Goal: Information Seeking & Learning: Learn about a topic

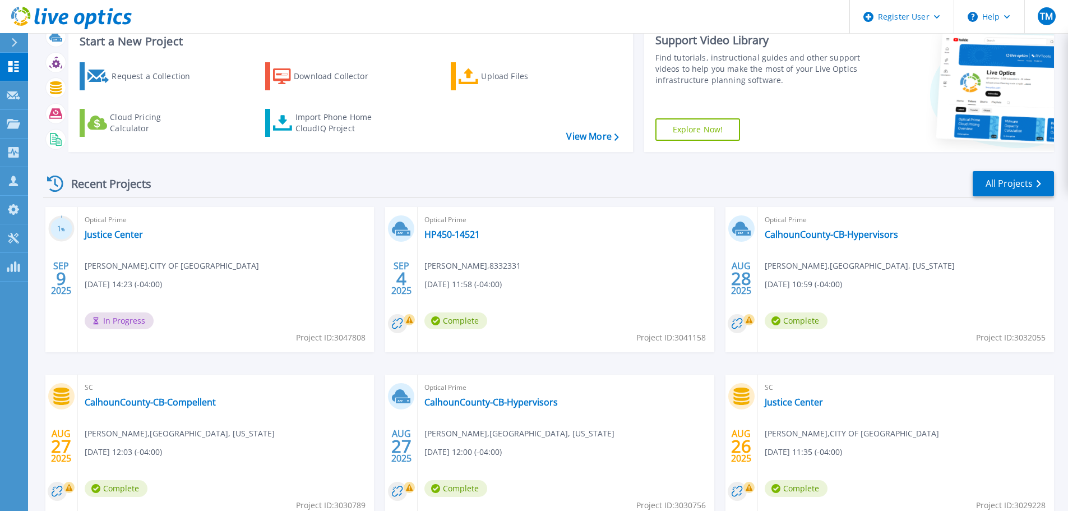
scroll to position [56, 0]
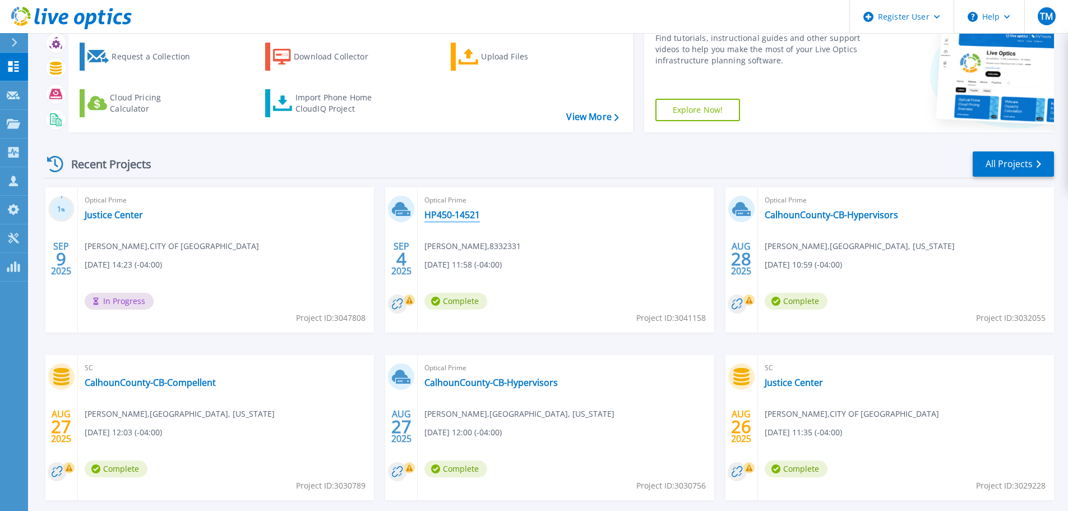
click at [472, 212] on link "HP450-14521" at bounding box center [452, 214] width 56 height 11
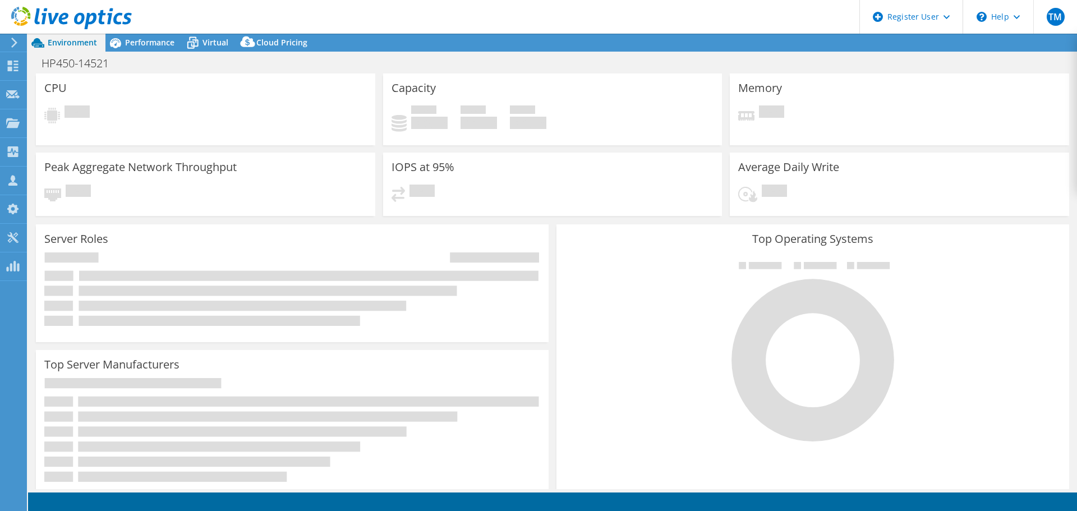
select select "USD"
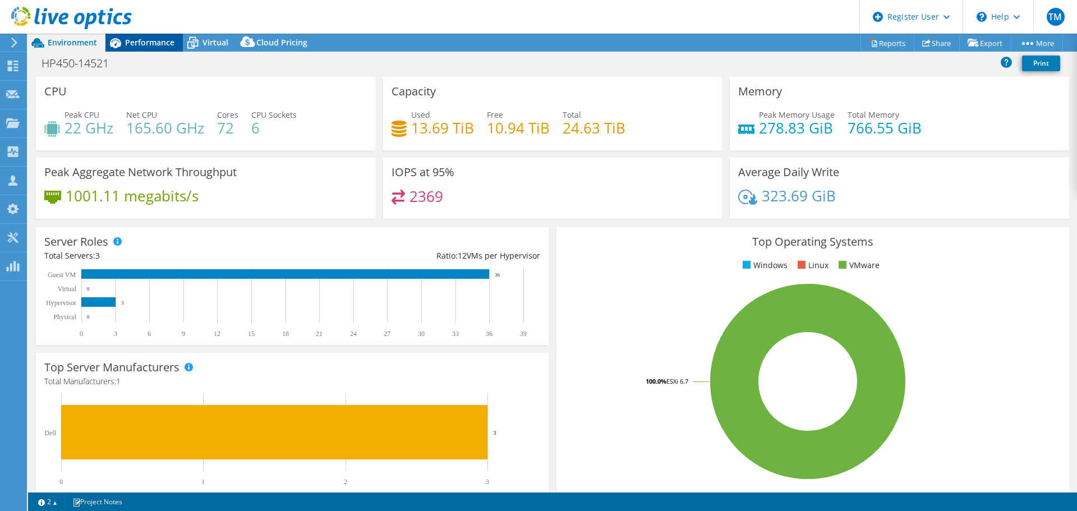
click at [128, 41] on span "Performance" at bounding box center [149, 42] width 49 height 11
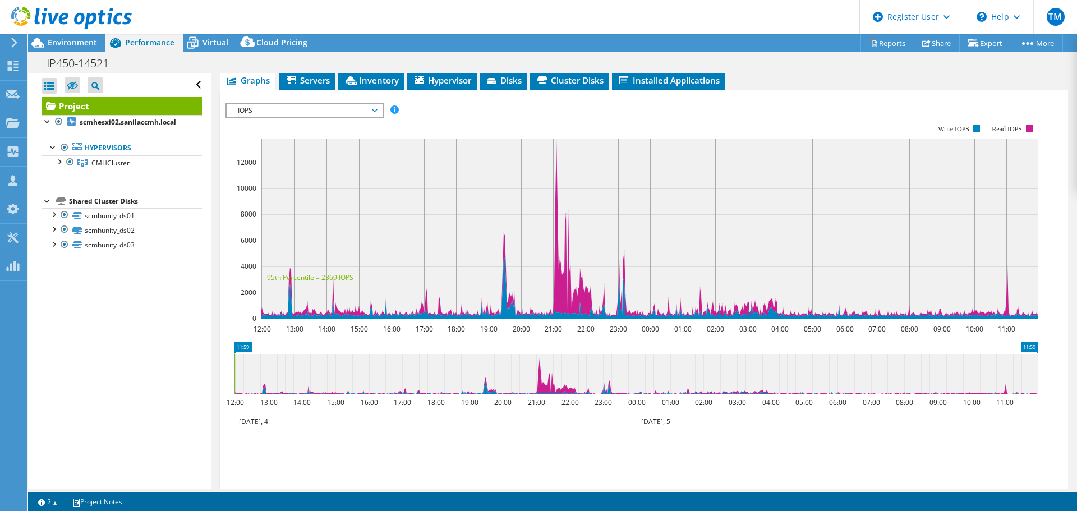
scroll to position [112, 0]
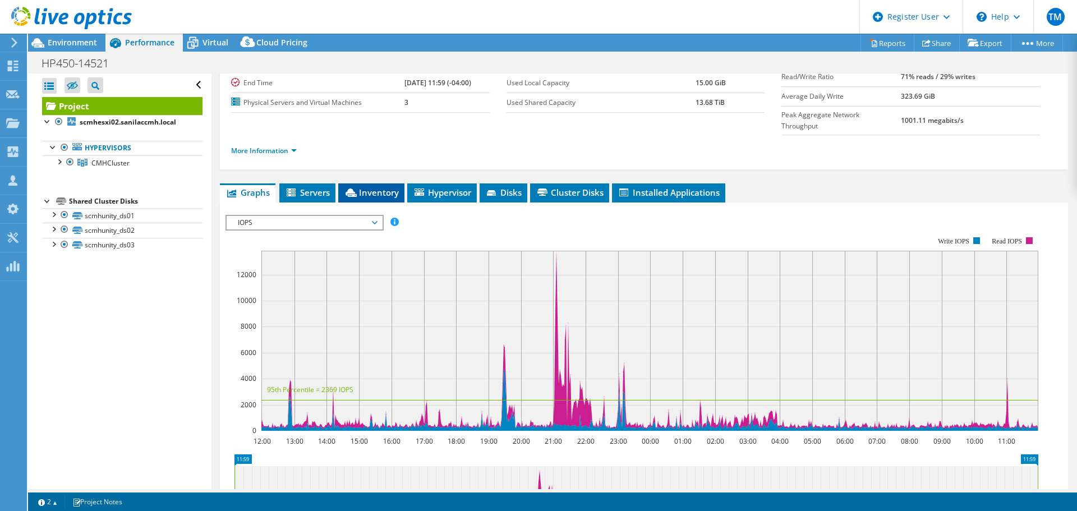
click at [359, 187] on span "Inventory" at bounding box center [371, 192] width 55 height 11
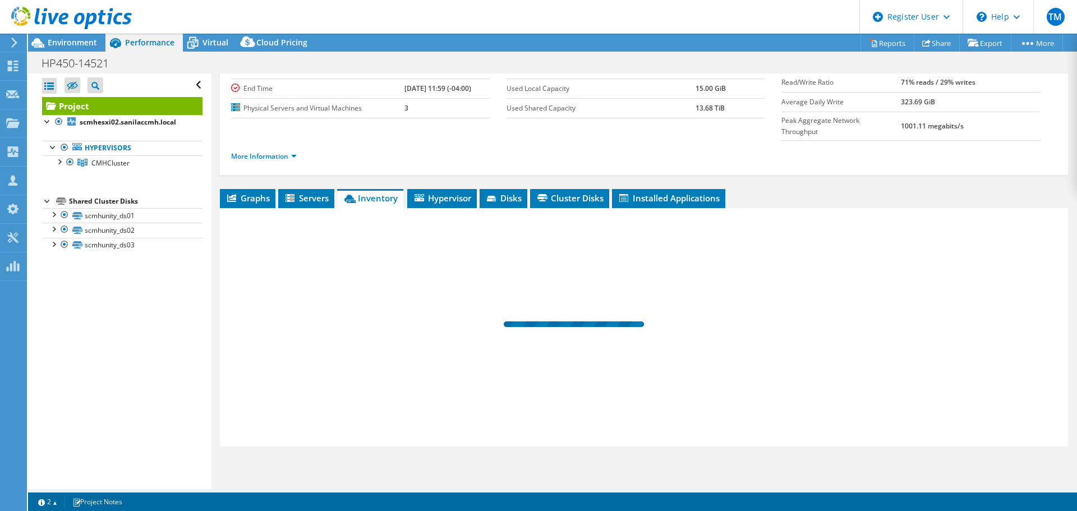
scroll to position [84, 0]
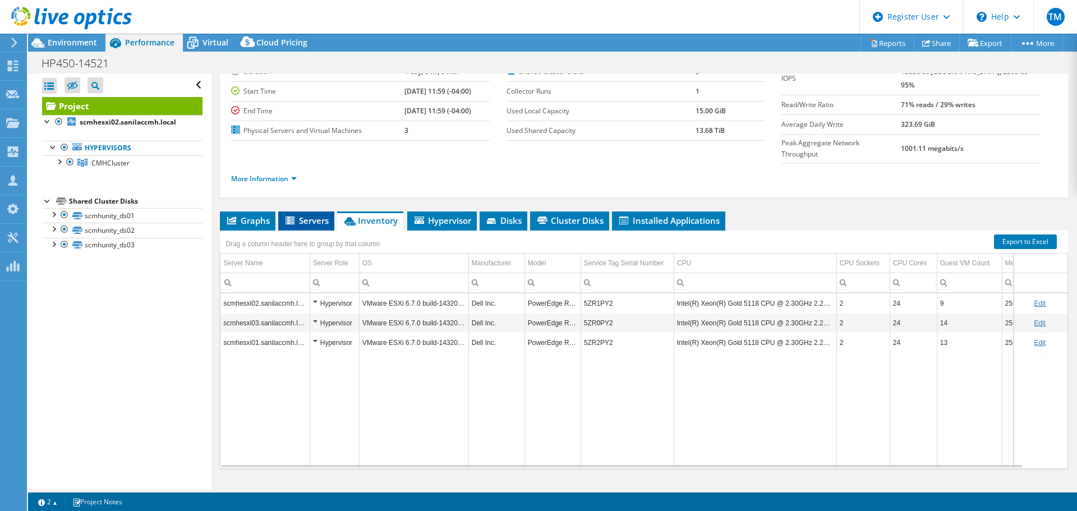
click at [297, 215] on span "Servers" at bounding box center [306, 220] width 45 height 11
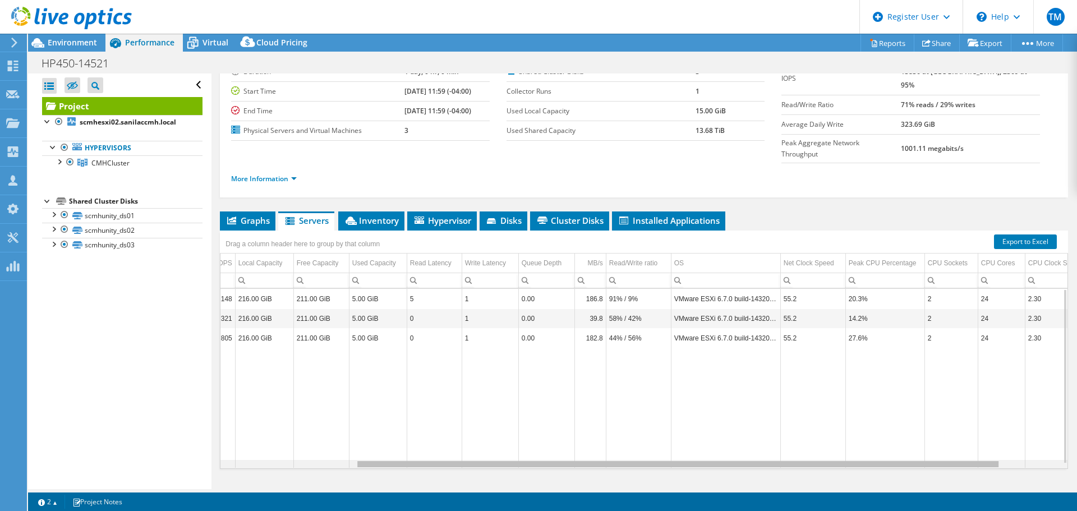
scroll to position [0, 0]
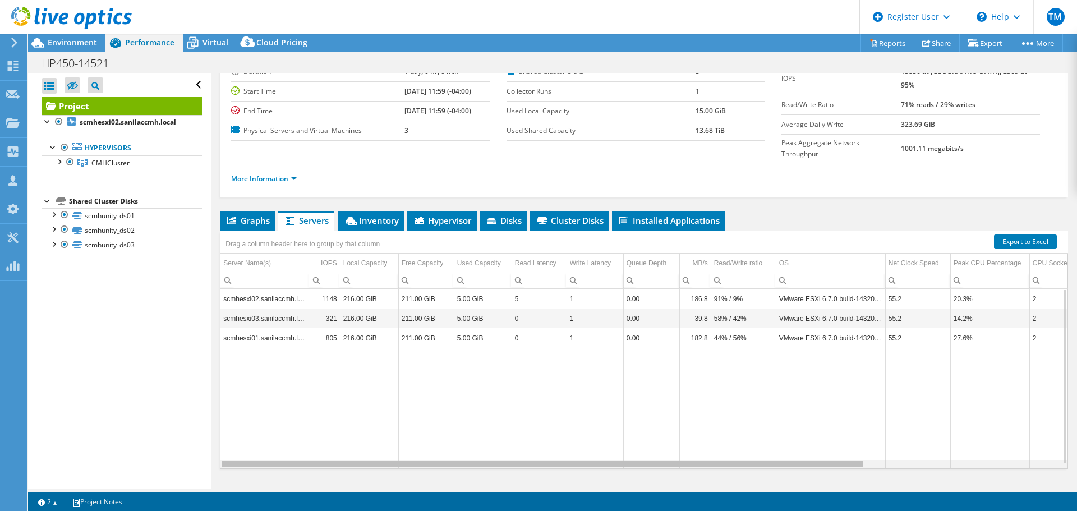
drag, startPoint x: 829, startPoint y: 443, endPoint x: 700, endPoint y: 443, distance: 128.4
click at [700, 444] on body "TM Dell User Tom Meny Tom.Meny@dell.com Dell My Profile Log Out \n Help Explore…" at bounding box center [538, 255] width 1077 height 511
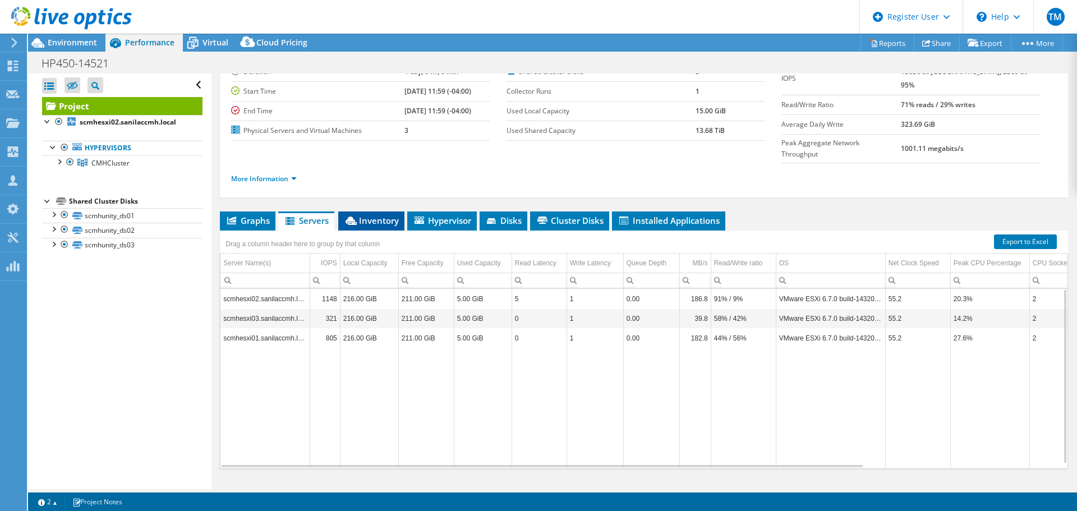
click at [358, 215] on span "Inventory" at bounding box center [371, 220] width 55 height 11
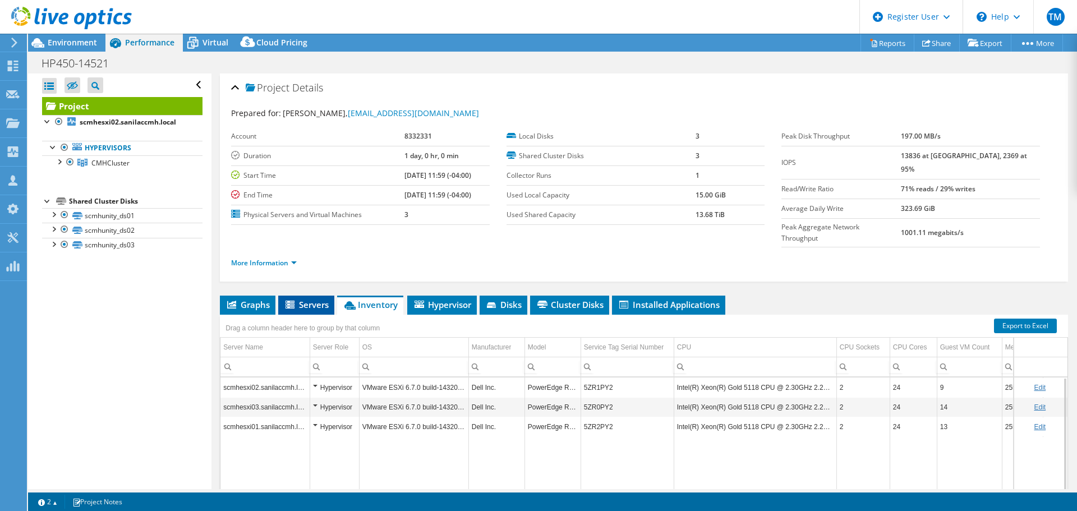
click at [297, 301] on icon at bounding box center [290, 306] width 11 height 10
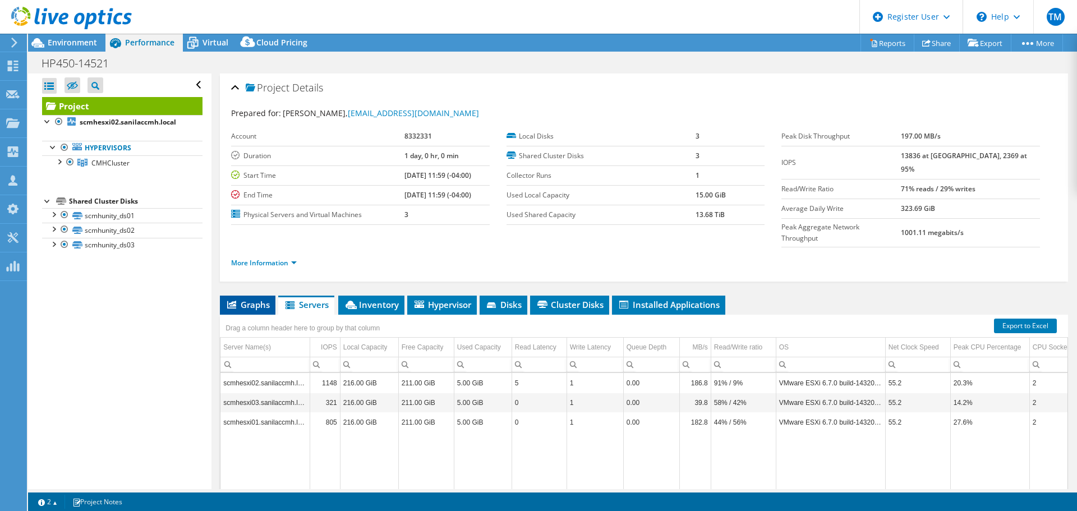
click at [258, 299] on span "Graphs" at bounding box center [247, 304] width 44 height 11
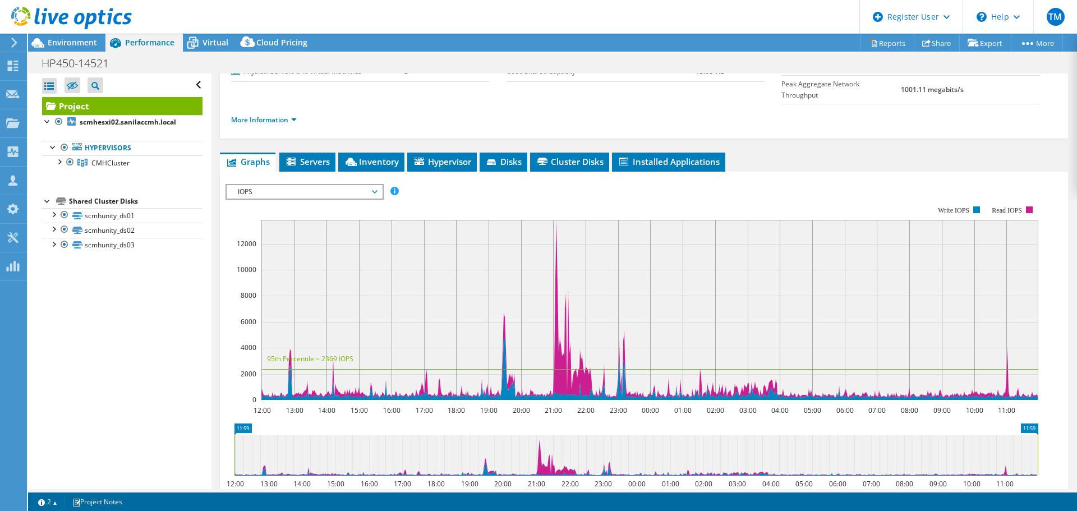
scroll to position [168, 0]
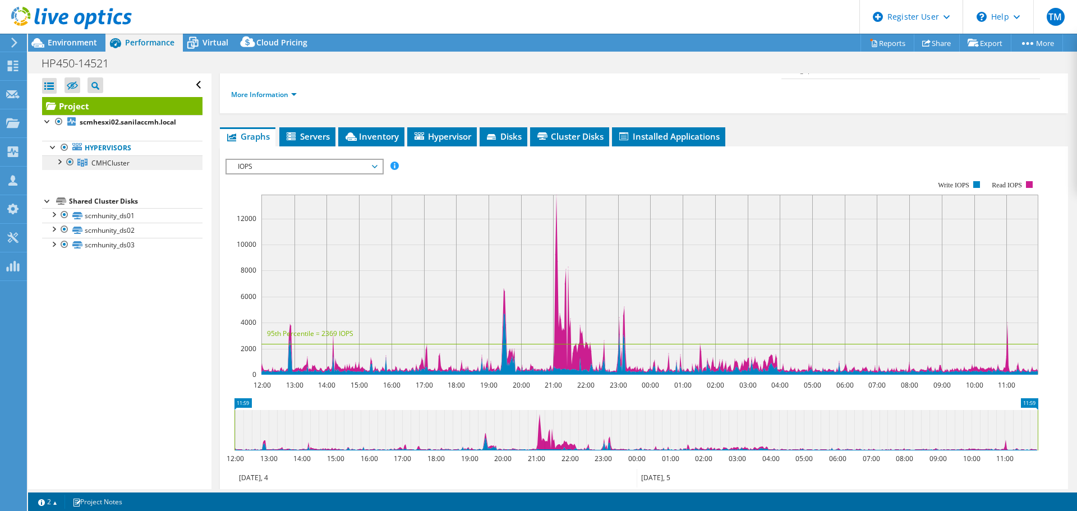
click at [117, 161] on span "CMHCluster" at bounding box center [110, 163] width 38 height 10
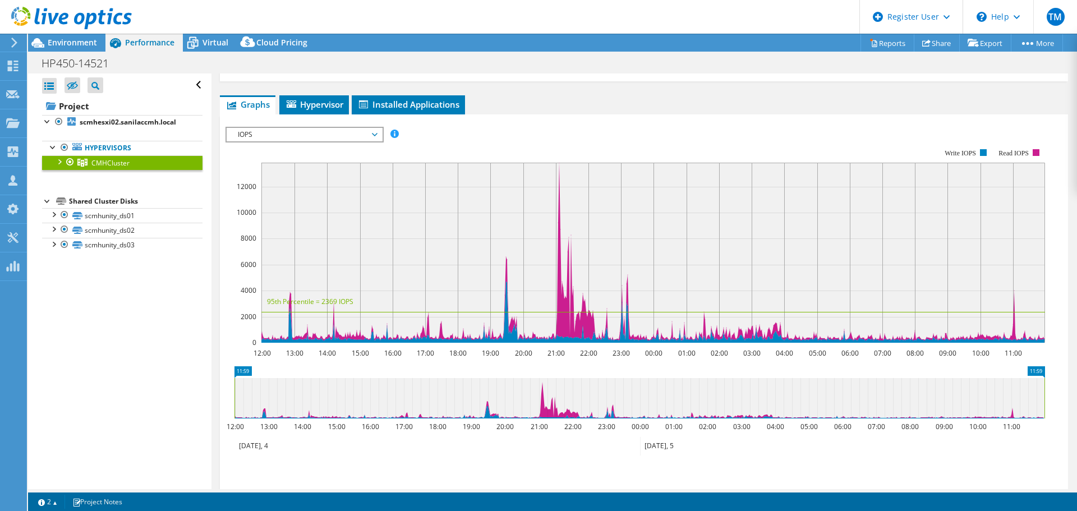
scroll to position [112, 0]
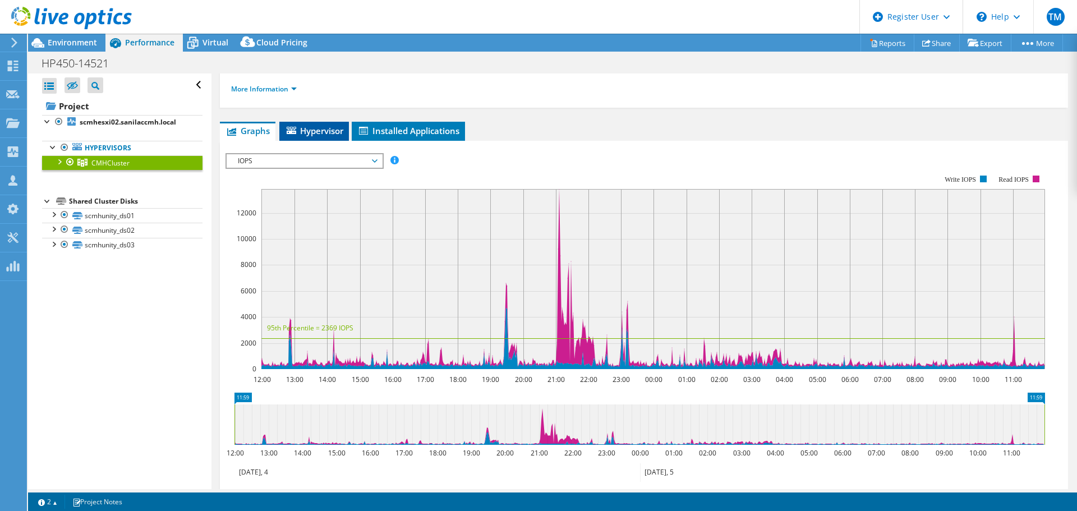
click at [308, 126] on span "Hypervisor" at bounding box center [314, 130] width 58 height 11
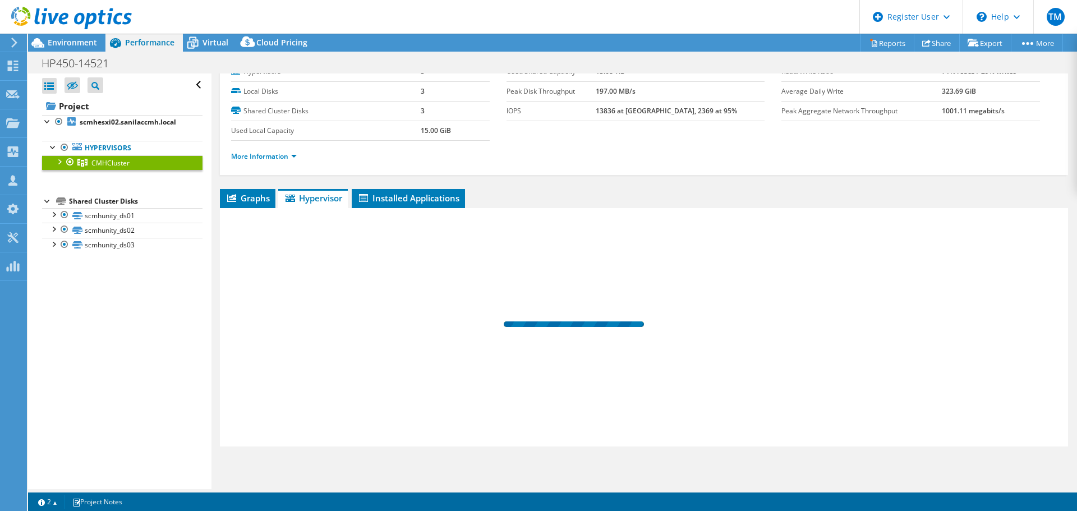
scroll to position [45, 0]
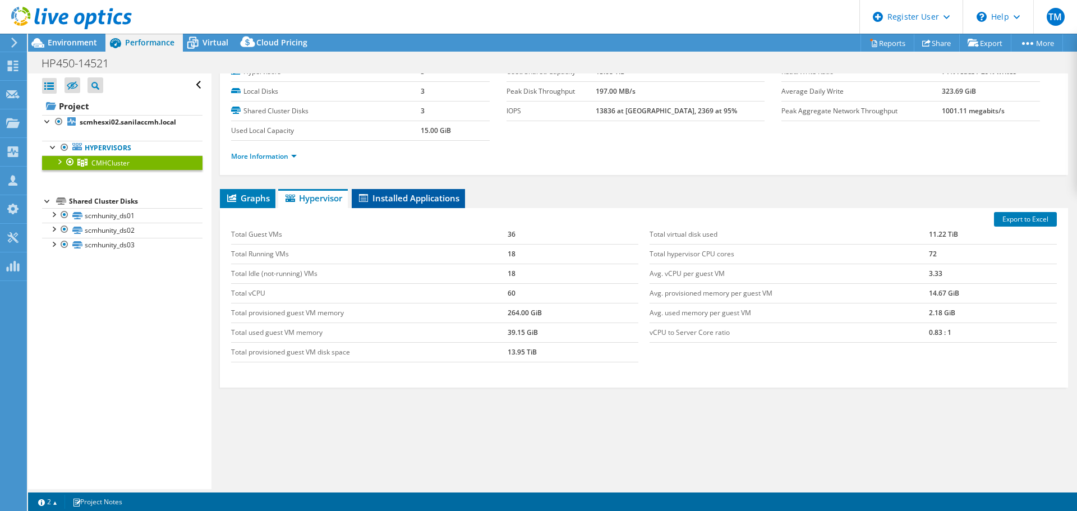
click at [387, 204] on li "Installed Applications" at bounding box center [408, 198] width 113 height 19
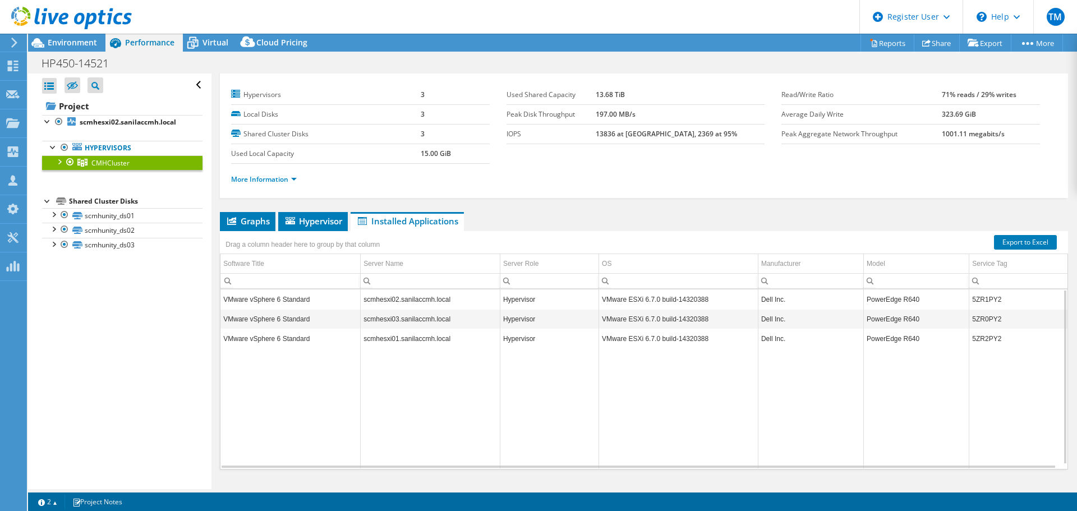
scroll to position [0, 0]
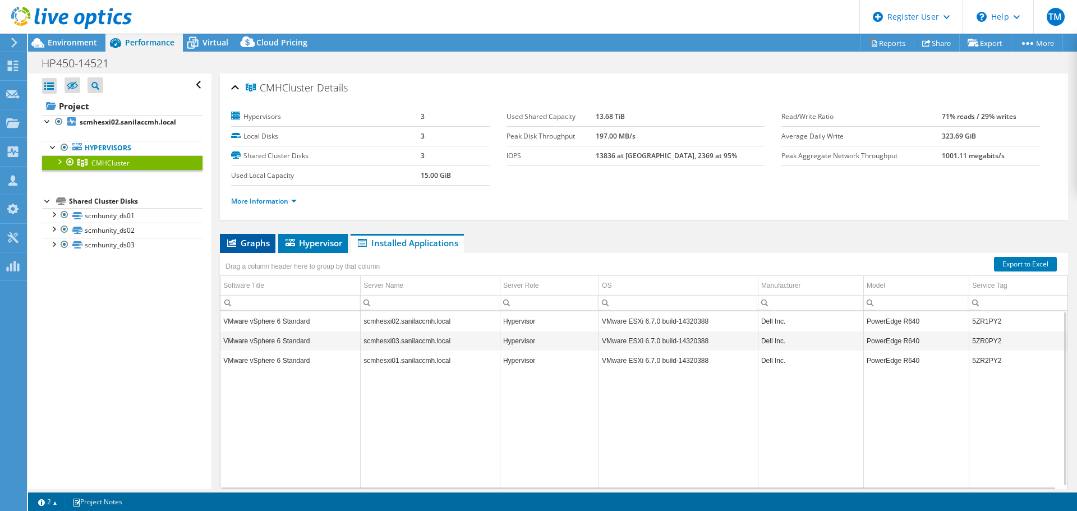
click at [242, 244] on span "Graphs" at bounding box center [247, 242] width 44 height 11
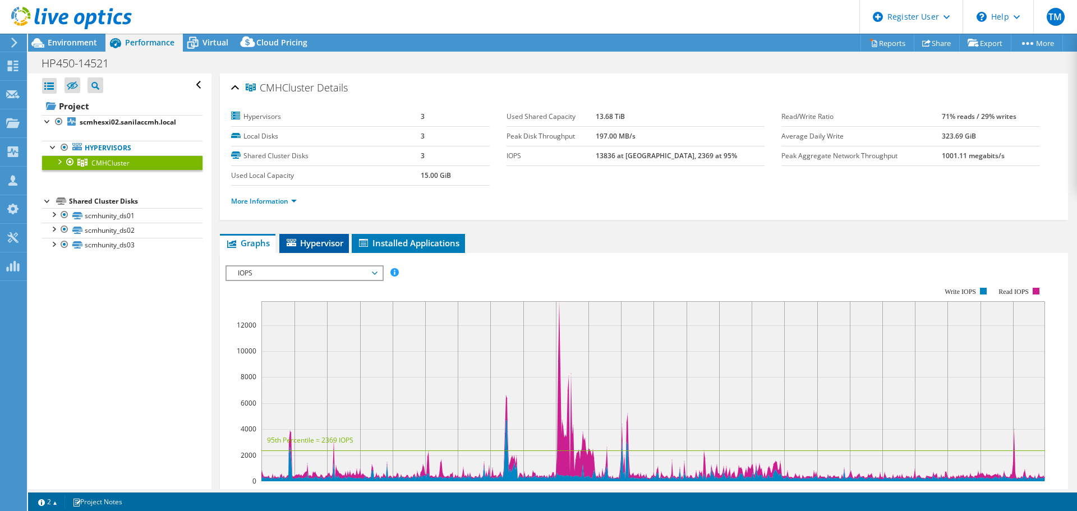
click at [292, 241] on icon at bounding box center [292, 242] width 10 height 7
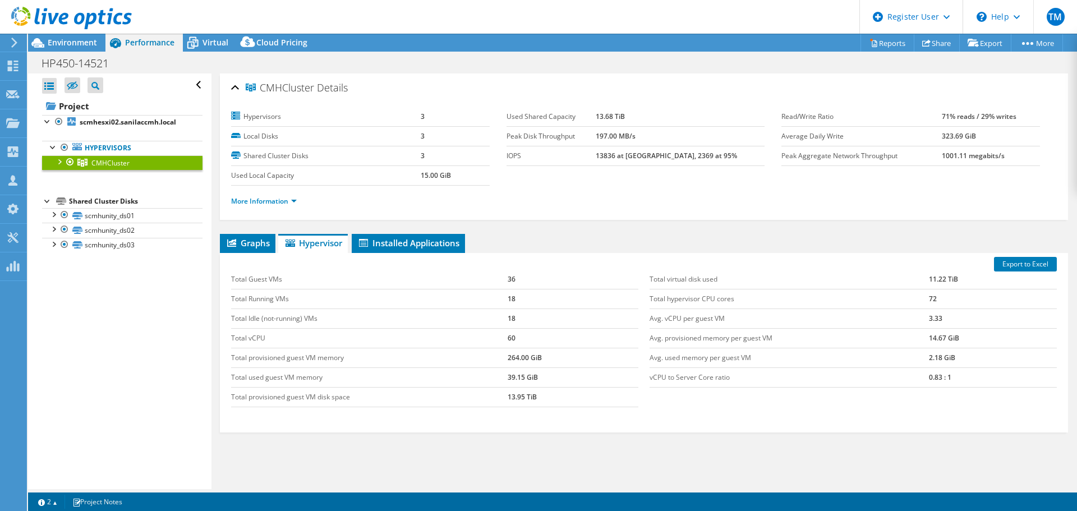
click at [63, 37] on div at bounding box center [66, 19] width 132 height 38
click at [61, 46] on span "Environment" at bounding box center [72, 42] width 49 height 11
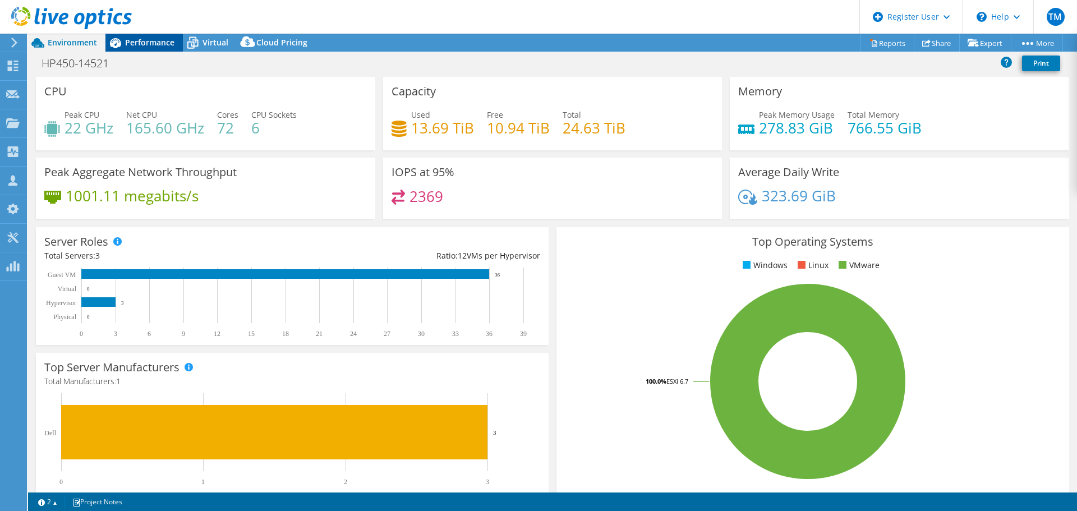
click at [135, 36] on div "Performance" at bounding box center [143, 43] width 77 height 18
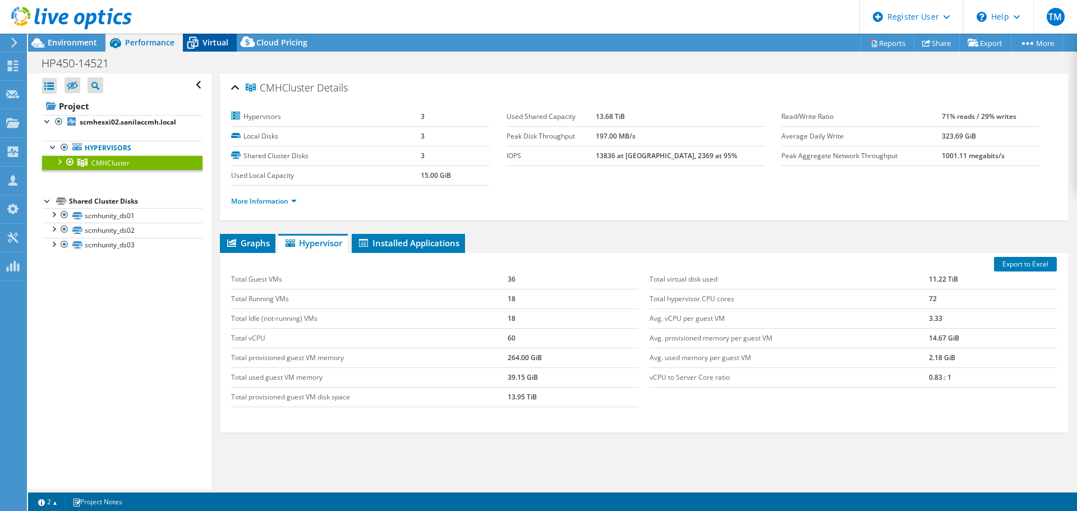
click at [209, 43] on span "Virtual" at bounding box center [215, 42] width 26 height 11
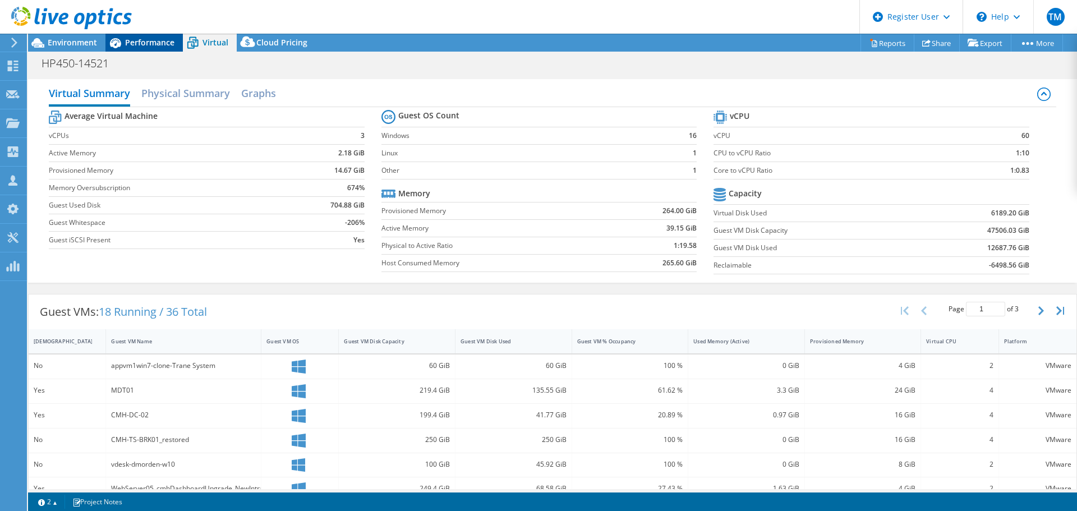
click at [153, 45] on span "Performance" at bounding box center [149, 42] width 49 height 11
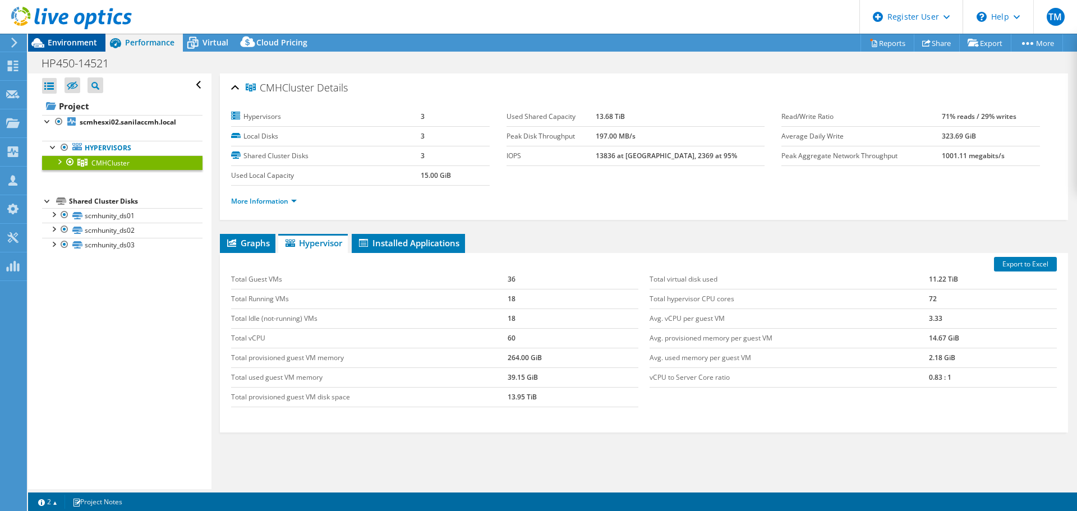
click at [64, 47] on span "Environment" at bounding box center [72, 42] width 49 height 11
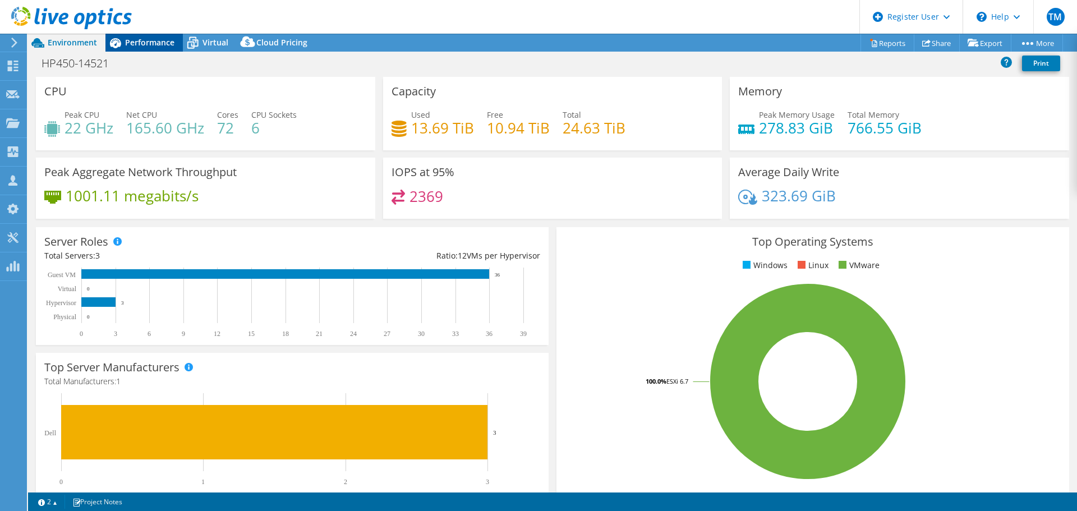
click at [144, 45] on span "Performance" at bounding box center [149, 42] width 49 height 11
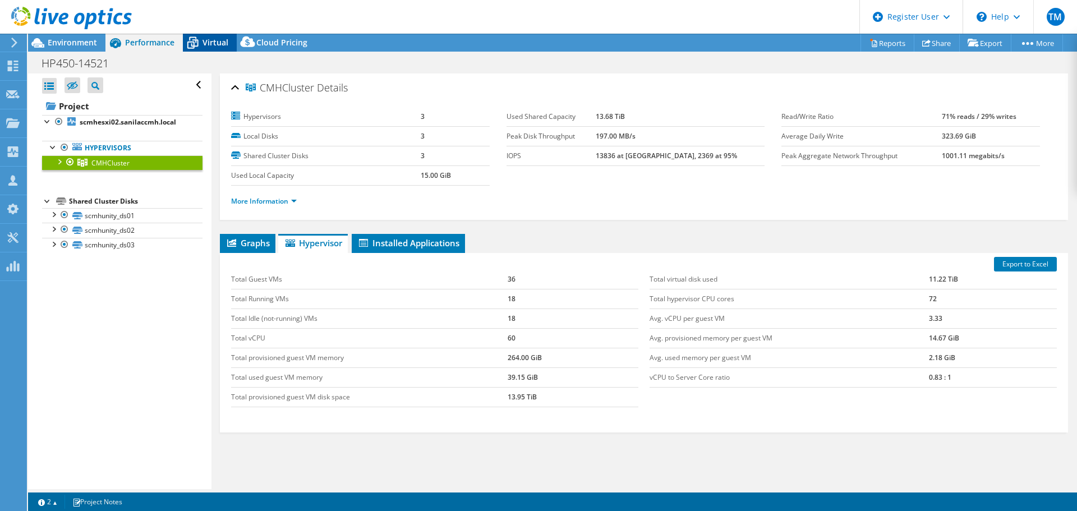
click at [196, 39] on icon at bounding box center [192, 39] width 7 height 4
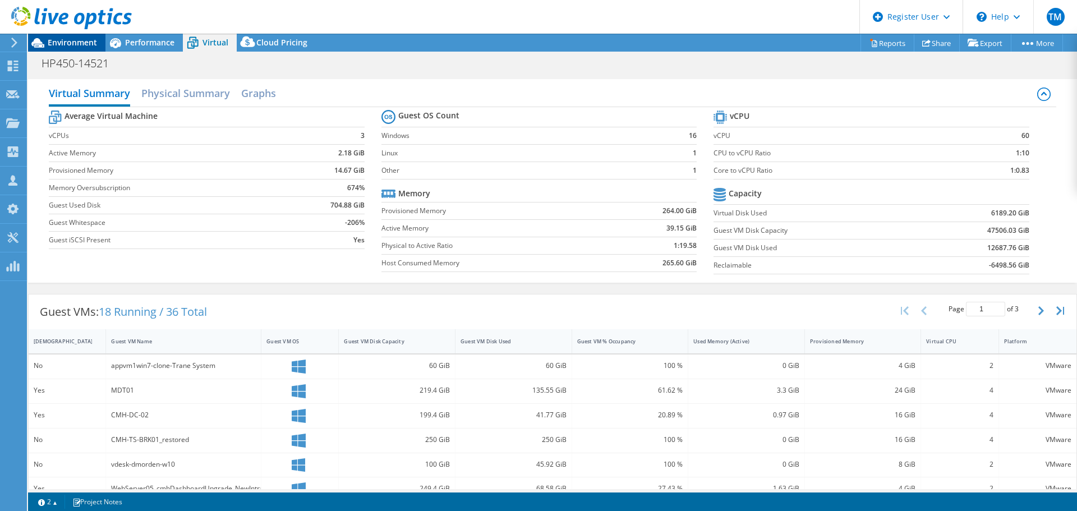
click at [73, 45] on span "Environment" at bounding box center [72, 42] width 49 height 11
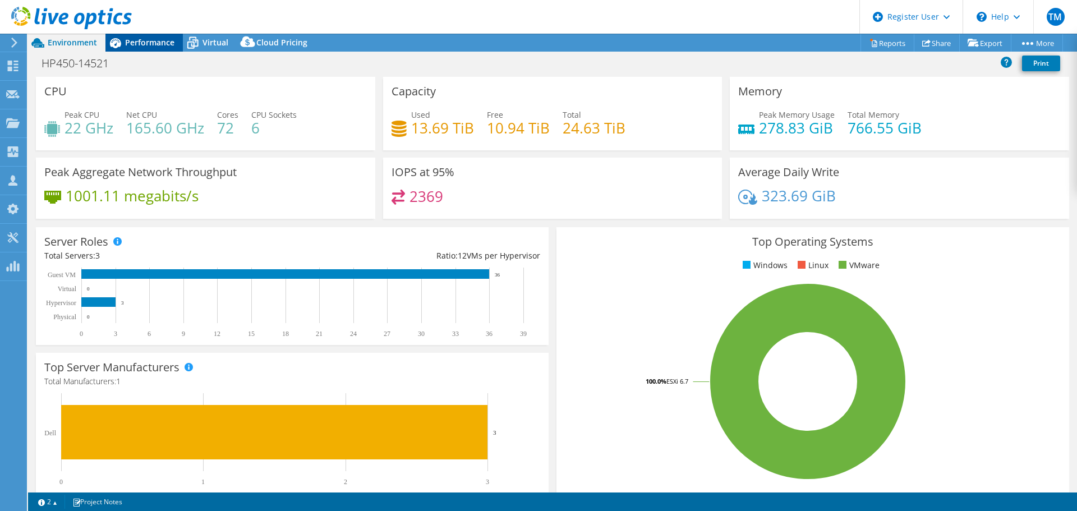
click at [160, 38] on span "Performance" at bounding box center [149, 42] width 49 height 11
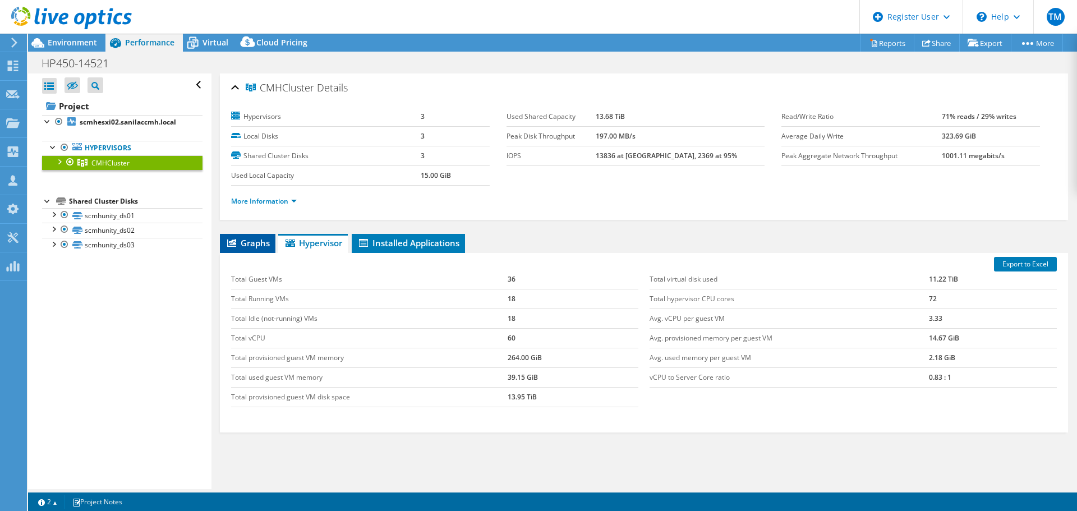
click at [237, 240] on span "Graphs" at bounding box center [247, 242] width 44 height 11
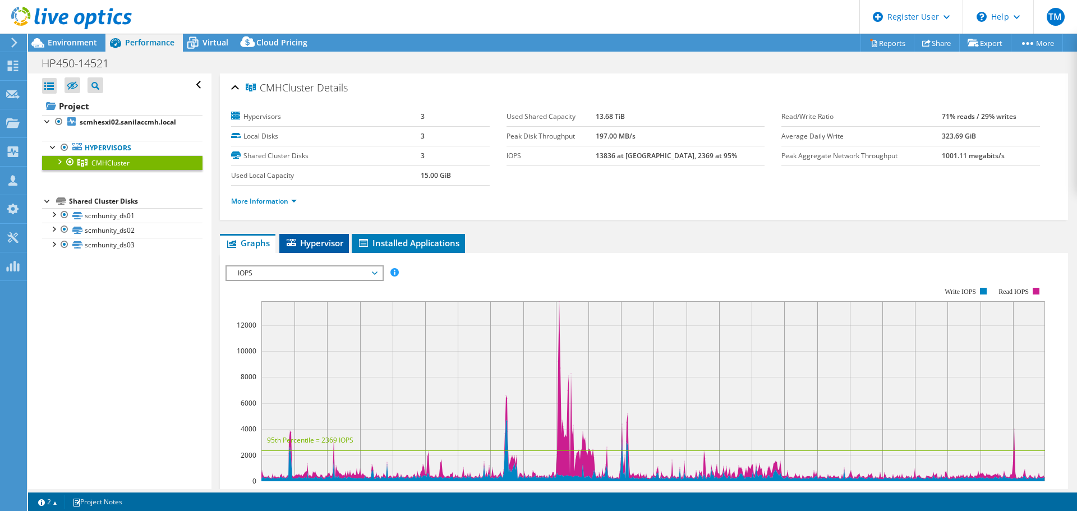
click at [326, 242] on span "Hypervisor" at bounding box center [314, 242] width 58 height 11
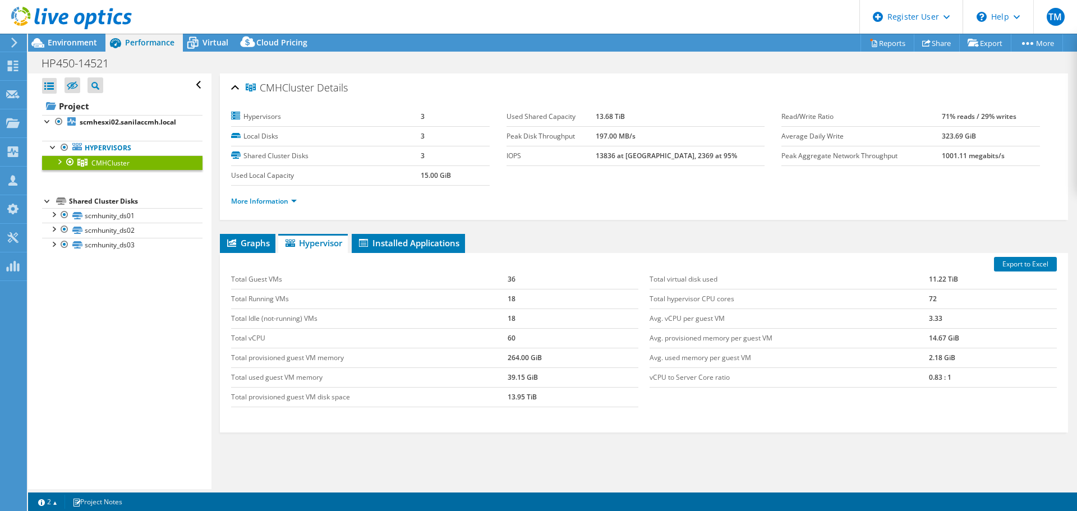
scroll to position [45, 0]
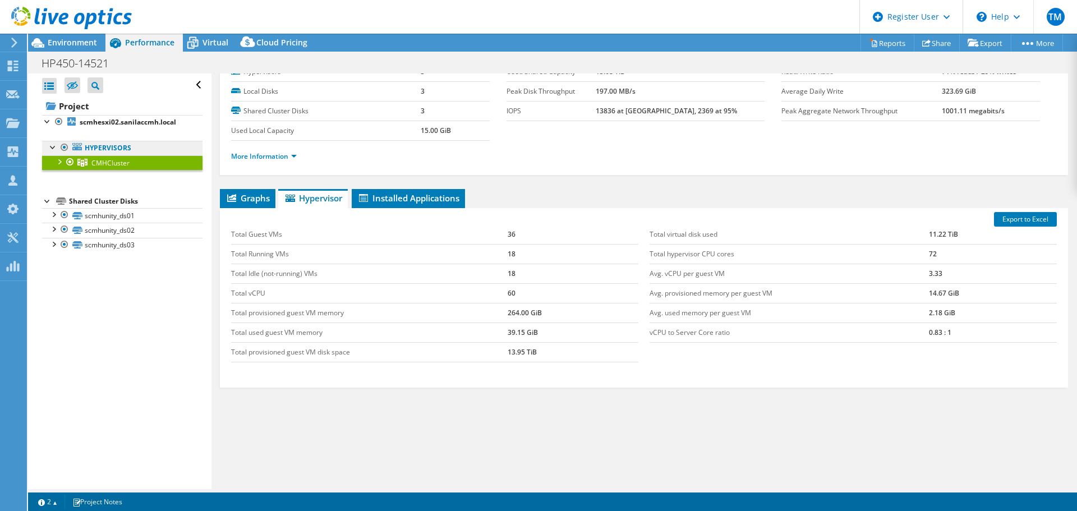
click at [112, 147] on link "Hypervisors" at bounding box center [122, 148] width 160 height 15
click at [182, 31] on header "TM Dell User Tom Meny Tom.Meny@dell.com Dell My Profile Log Out \n Help Explore…" at bounding box center [538, 17] width 1077 height 34
click at [209, 41] on span "Virtual" at bounding box center [215, 42] width 26 height 11
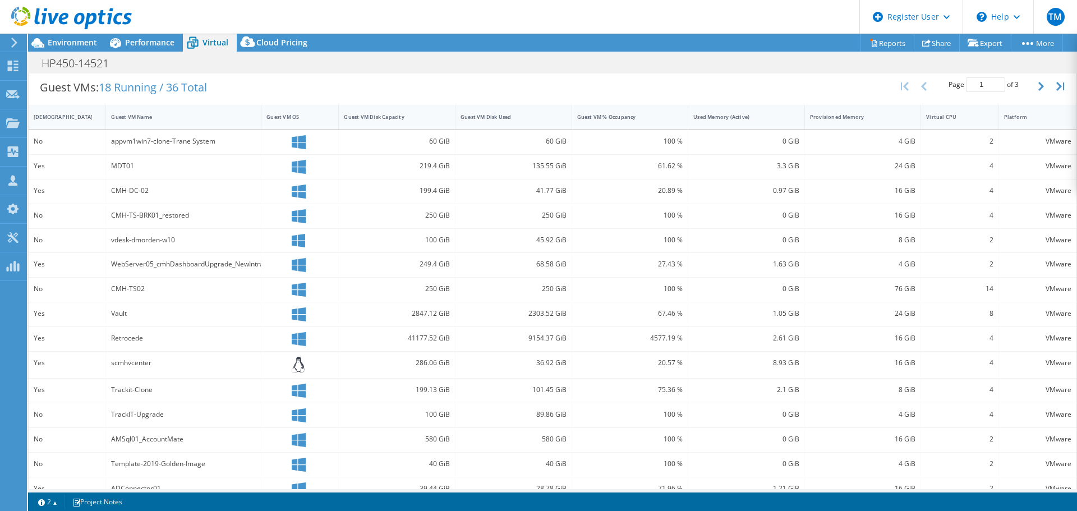
scroll to position [0, 0]
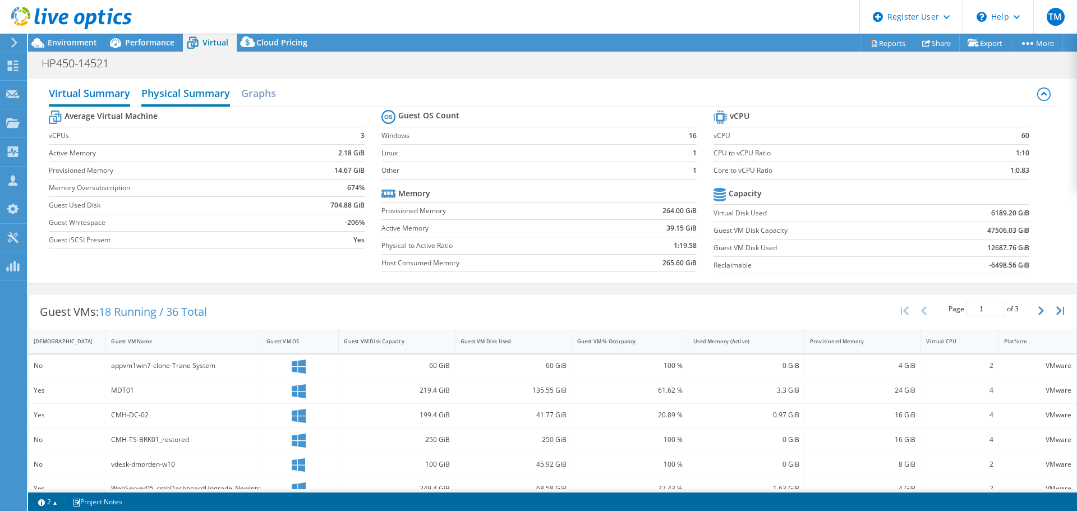
click at [182, 99] on h2 "Physical Summary" at bounding box center [185, 94] width 89 height 25
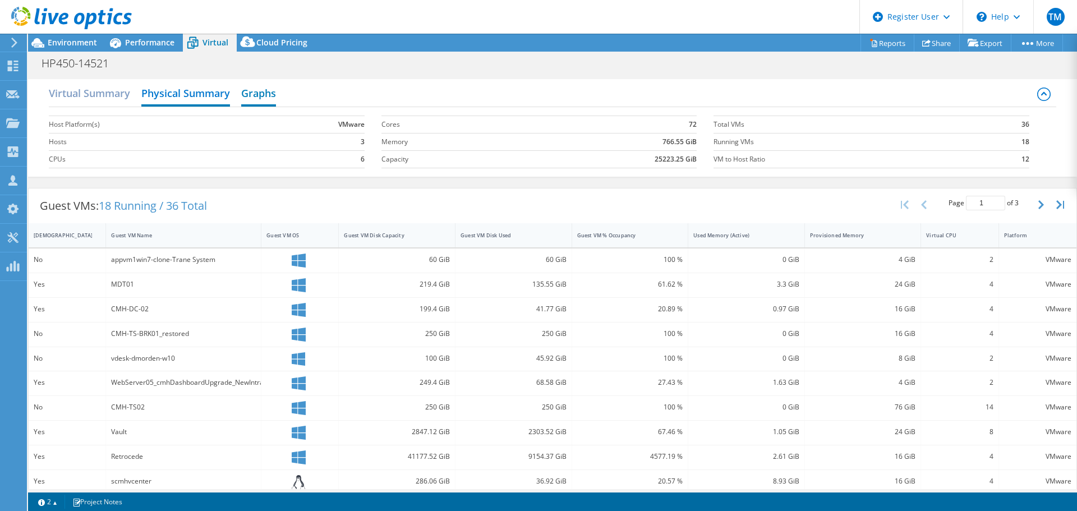
click at [257, 91] on h2 "Graphs" at bounding box center [258, 94] width 35 height 25
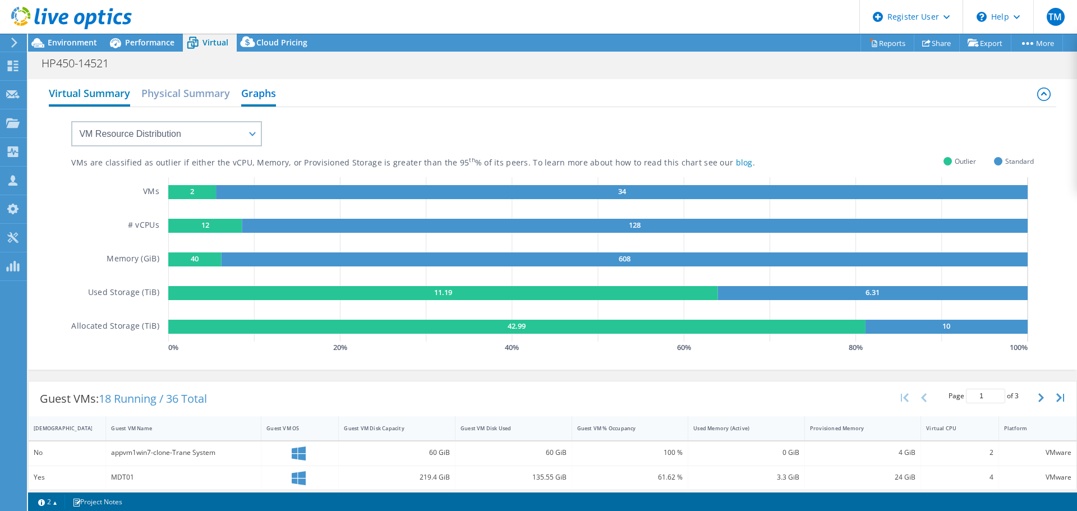
click at [81, 91] on h2 "Virtual Summary" at bounding box center [89, 94] width 81 height 25
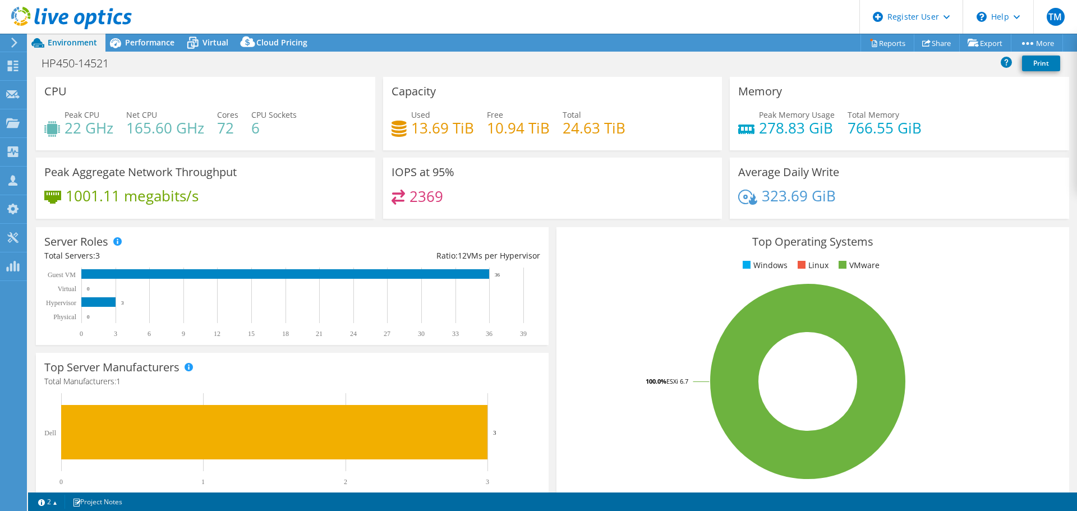
select select "USD"
